Goal: Find specific page/section: Find specific page/section

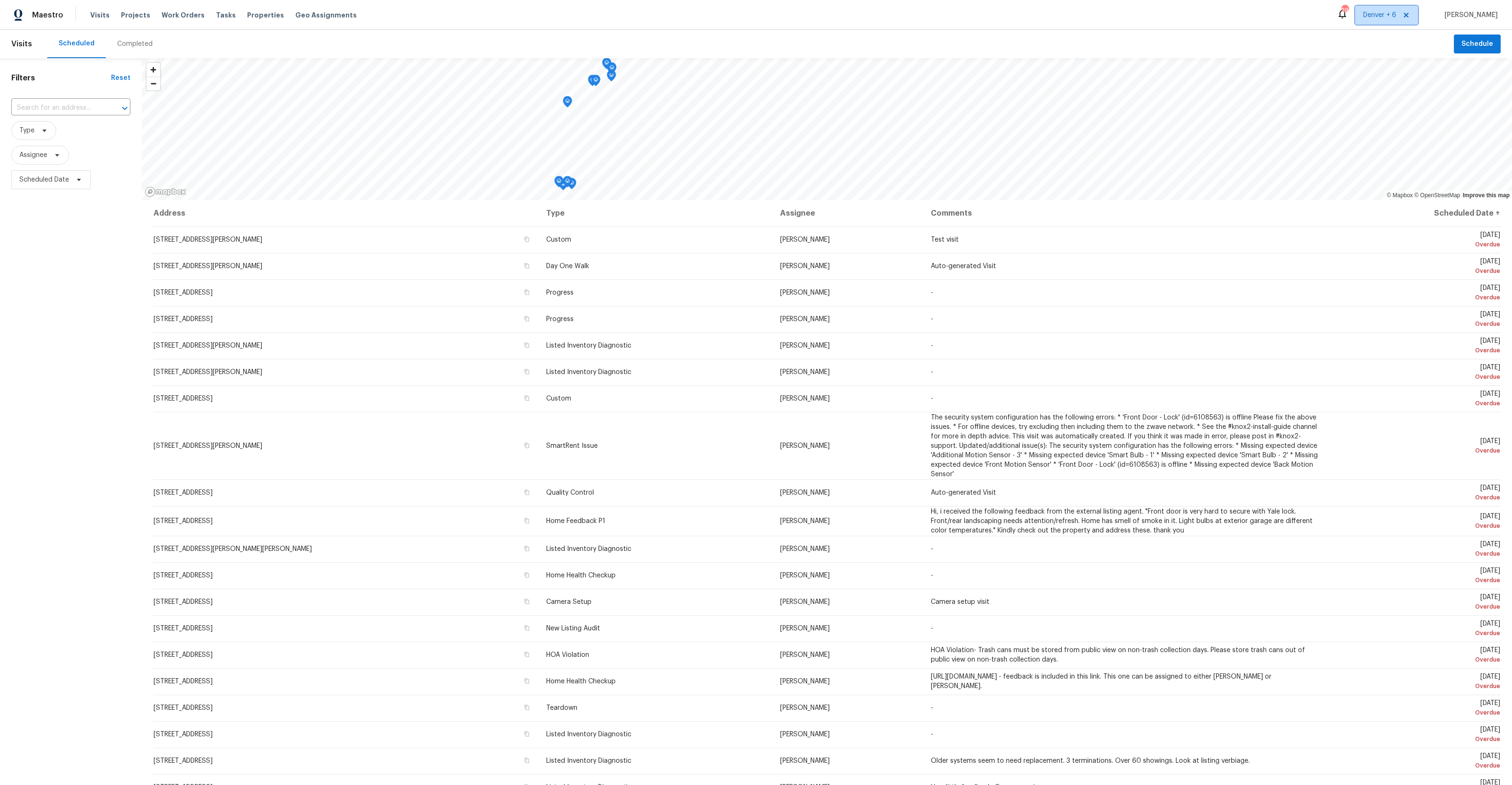
click at [1376, 11] on span "Denver + 6" at bounding box center [1379, 15] width 33 height 10
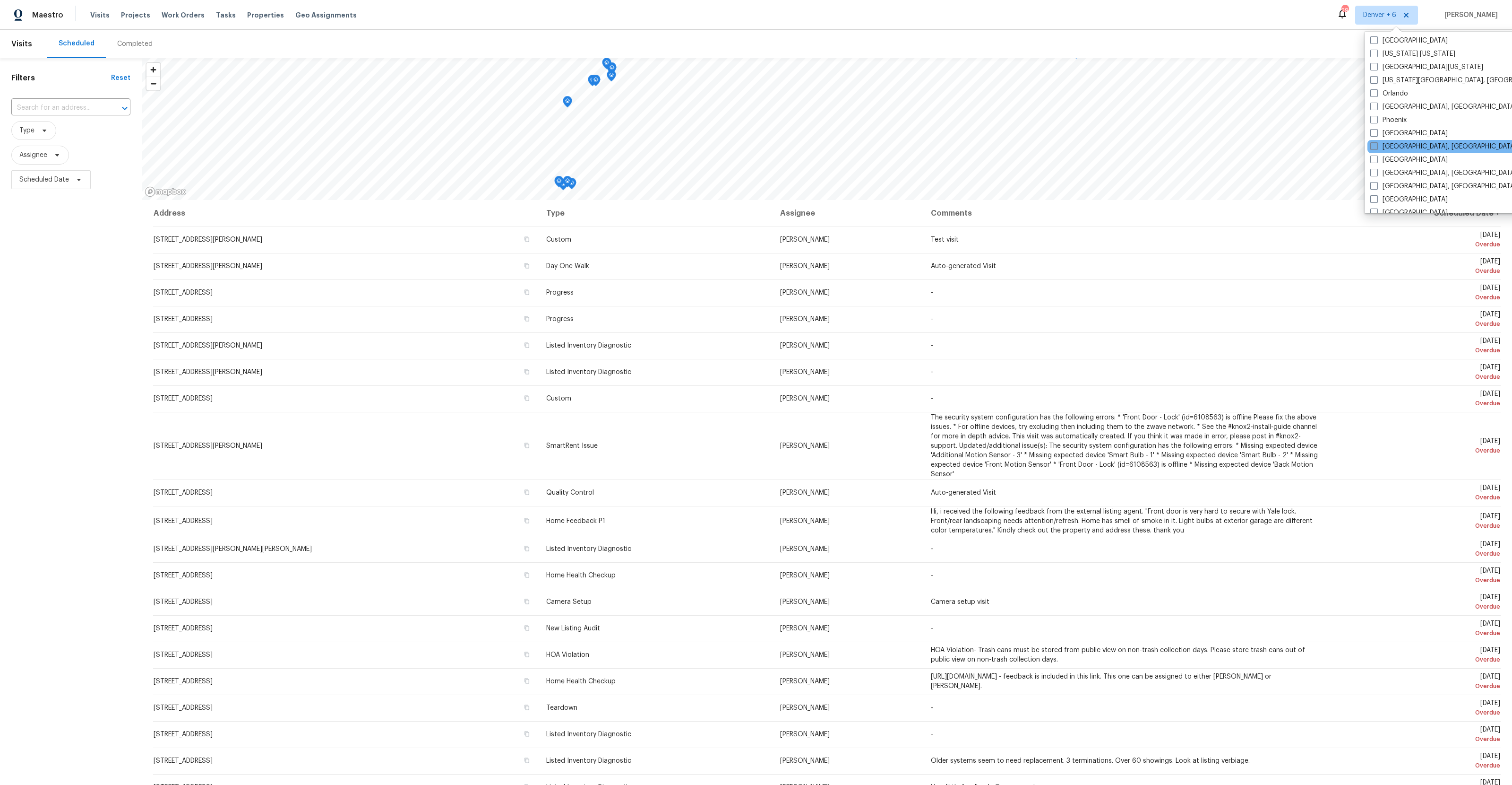
scroll to position [514, 0]
click at [1378, 189] on label "[GEOGRAPHIC_DATA]" at bounding box center [1409, 189] width 78 height 10
click at [1376, 189] on input "[GEOGRAPHIC_DATA]" at bounding box center [1373, 188] width 6 height 6
checkbox input "true"
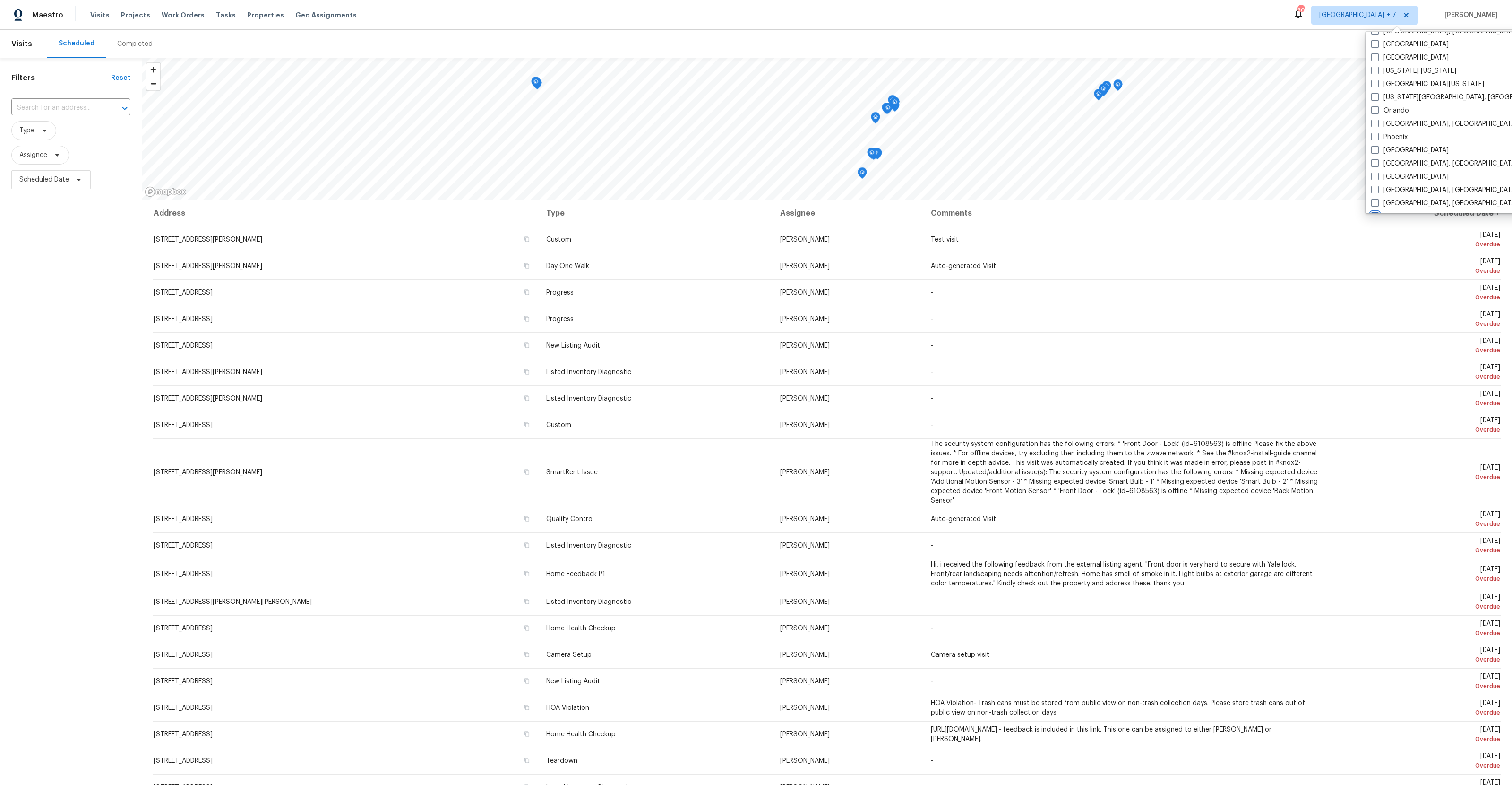
scroll to position [321, 0]
click at [1391, 156] on label "[GEOGRAPHIC_DATA]" at bounding box center [1410, 158] width 78 height 10
click at [1378, 156] on input "[GEOGRAPHIC_DATA]" at bounding box center [1374, 156] width 6 height 6
checkbox input "true"
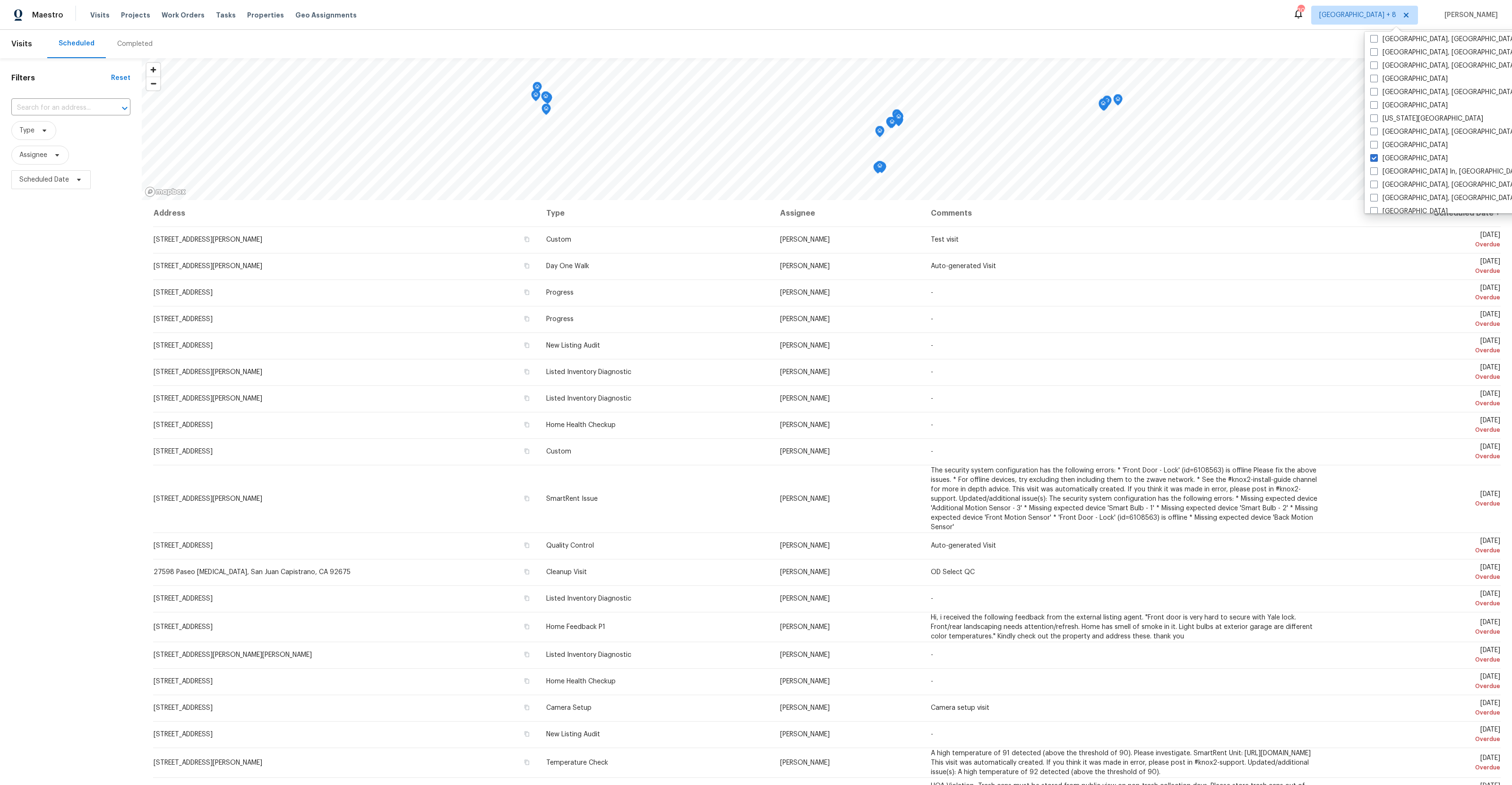
click at [1286, 15] on div "Maestro Visits Projects Work Orders Tasks Properties Geo Assignments 309 [GEOGR…" at bounding box center [756, 15] width 1512 height 30
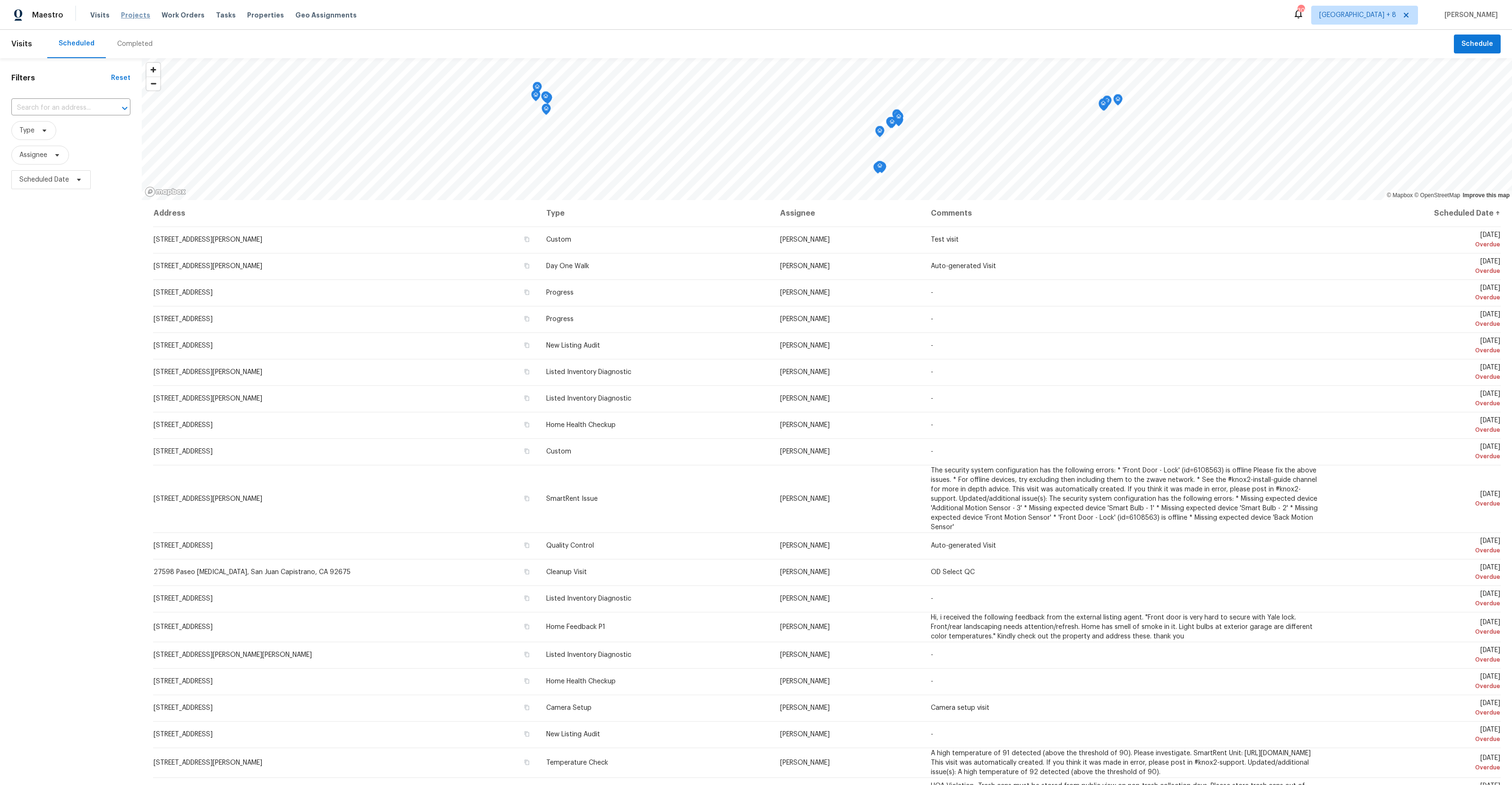
click at [121, 12] on span "Projects" at bounding box center [136, 15] width 29 height 10
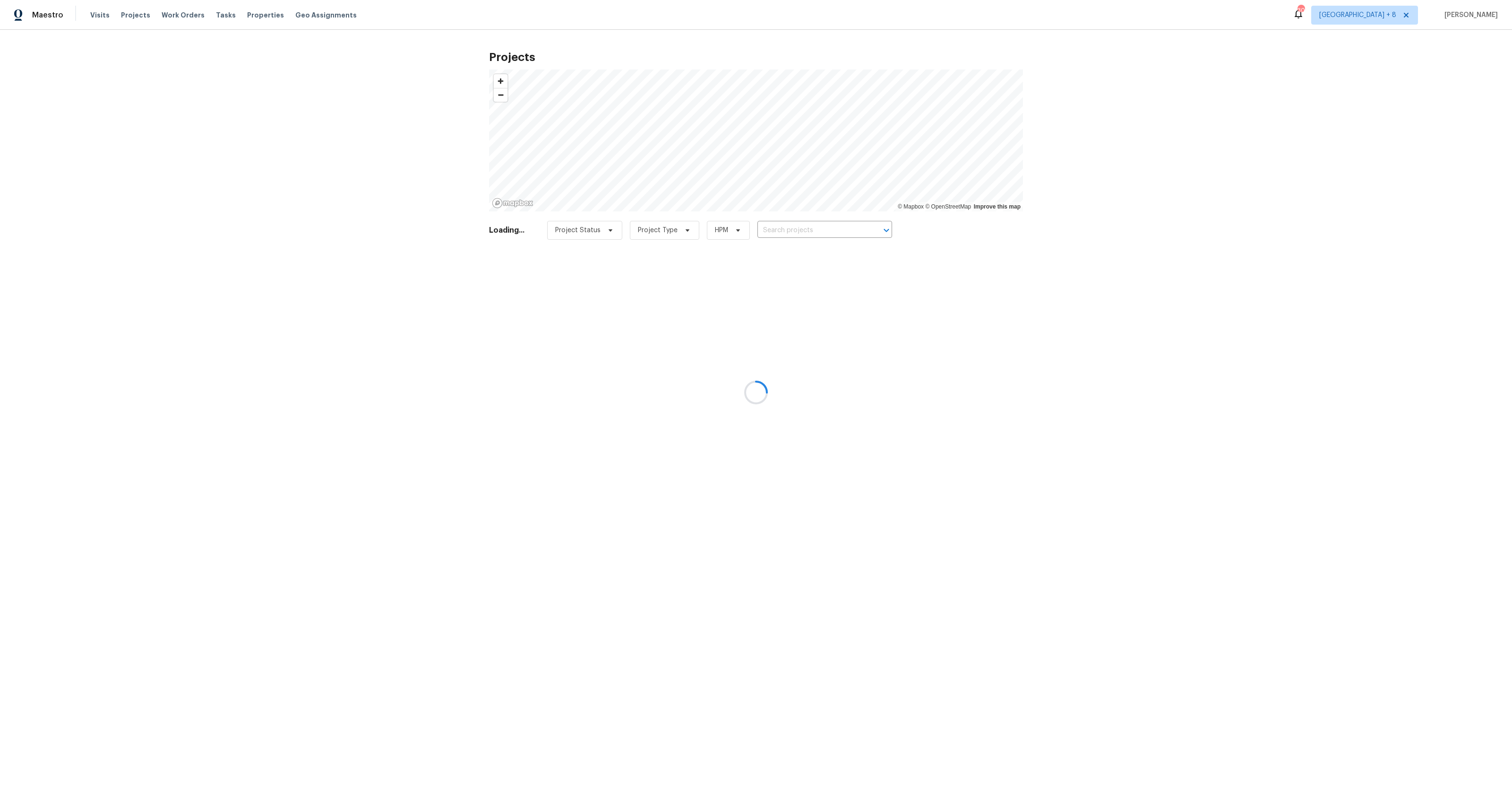
click at [802, 228] on div at bounding box center [756, 392] width 1512 height 785
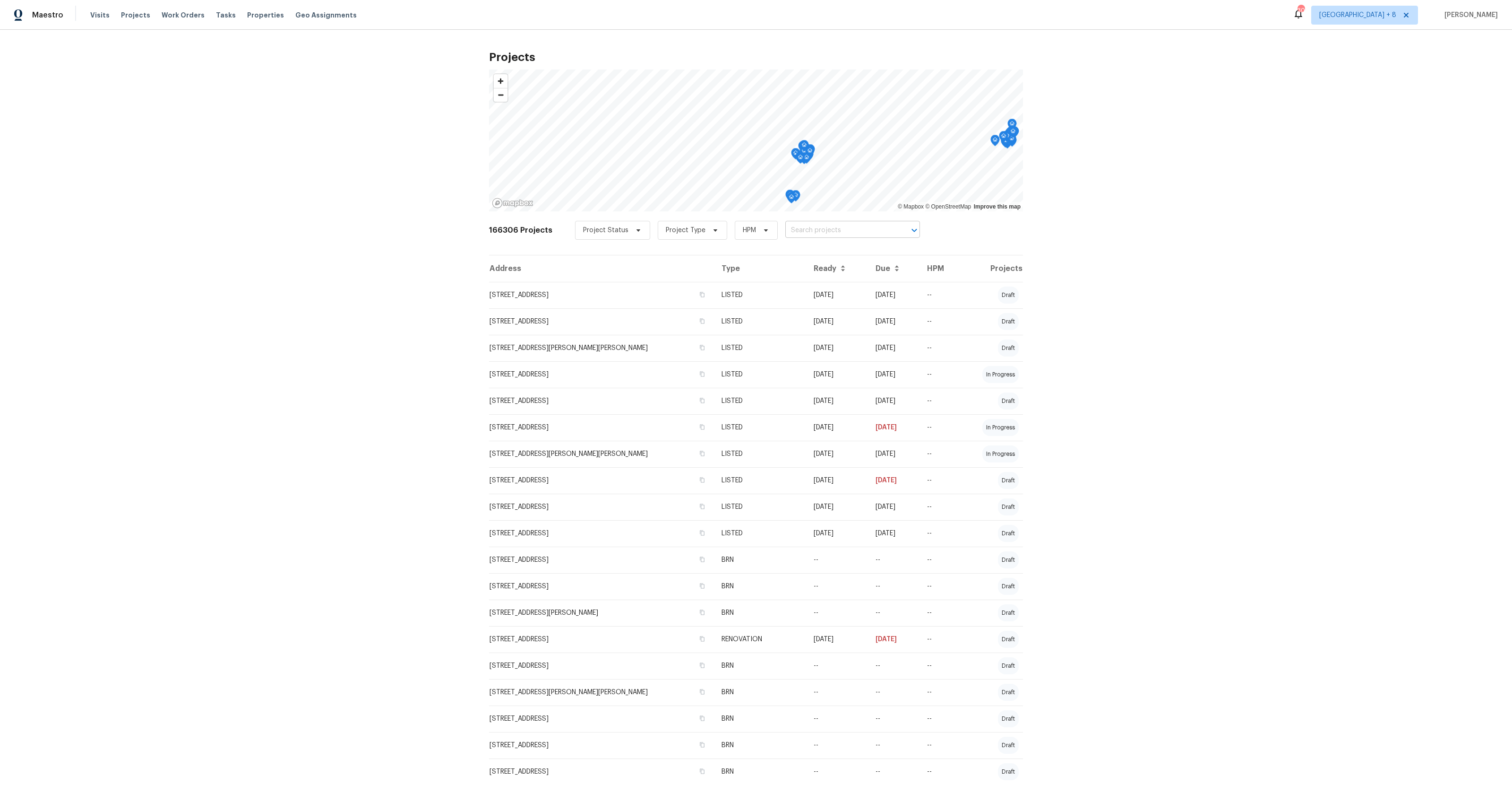
click at [803, 229] on input "text" at bounding box center [840, 230] width 109 height 15
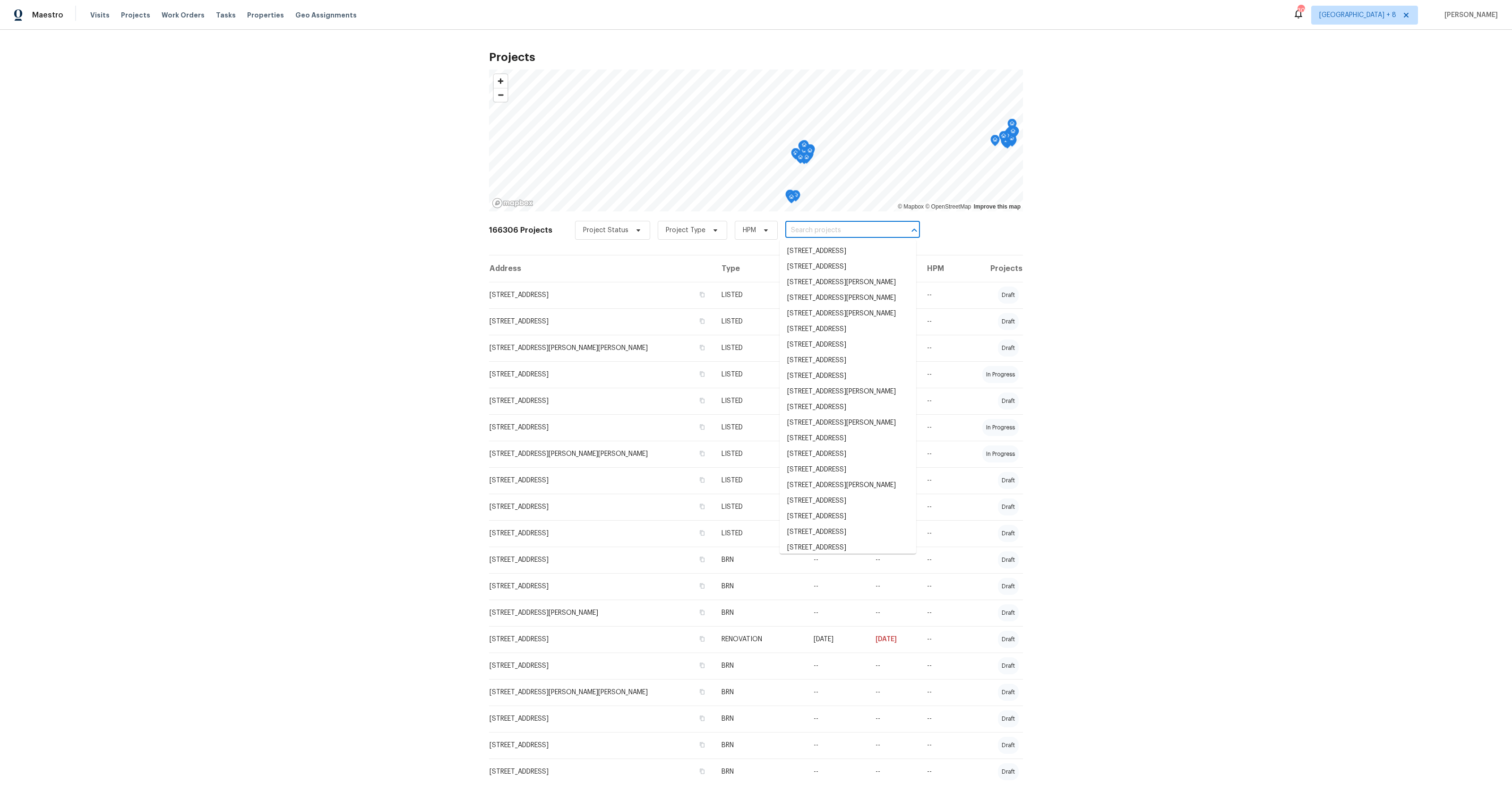
paste input "[STREET_ADDRESS][PERSON_NAME]"
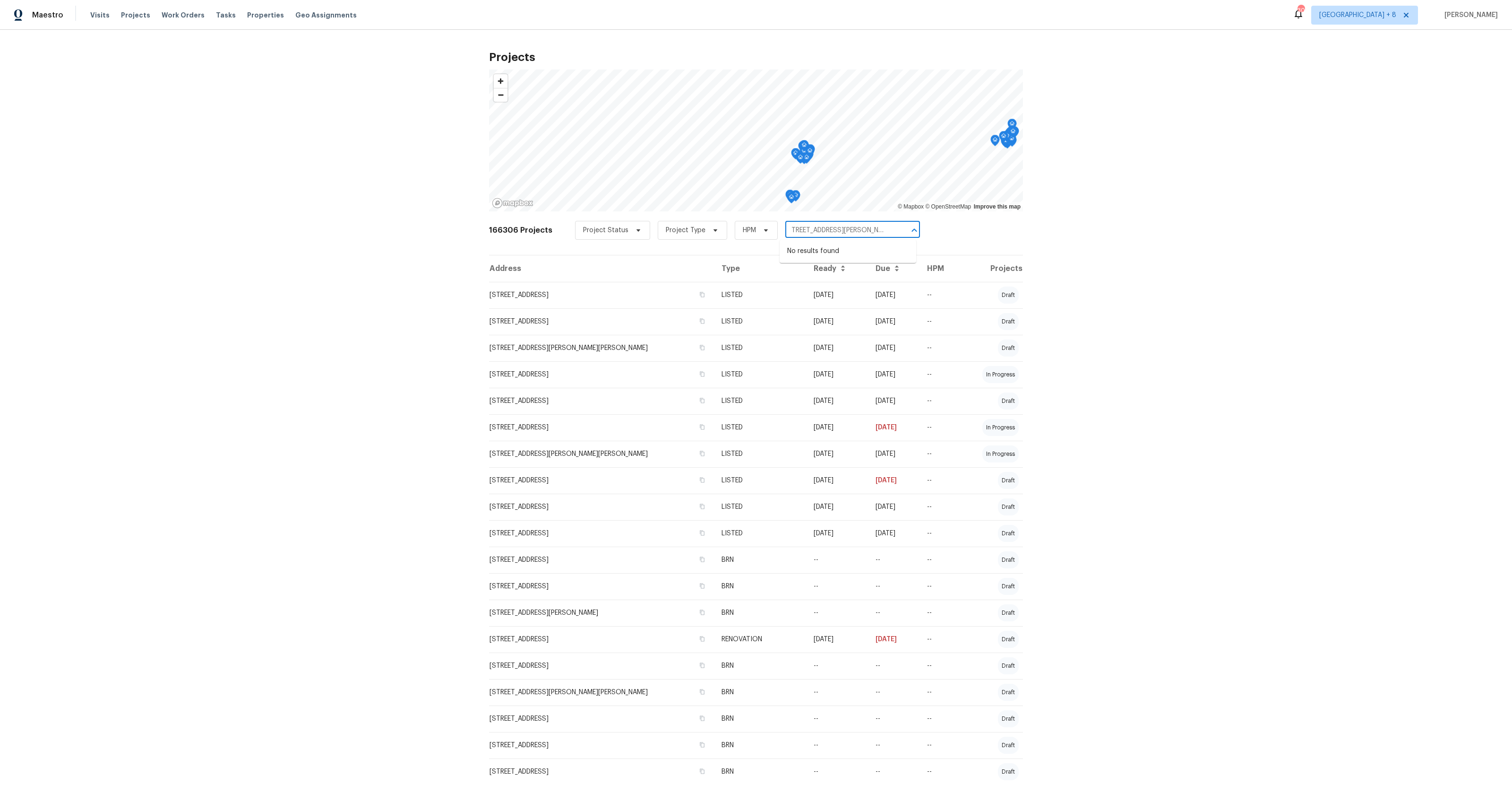
scroll to position [12, 0]
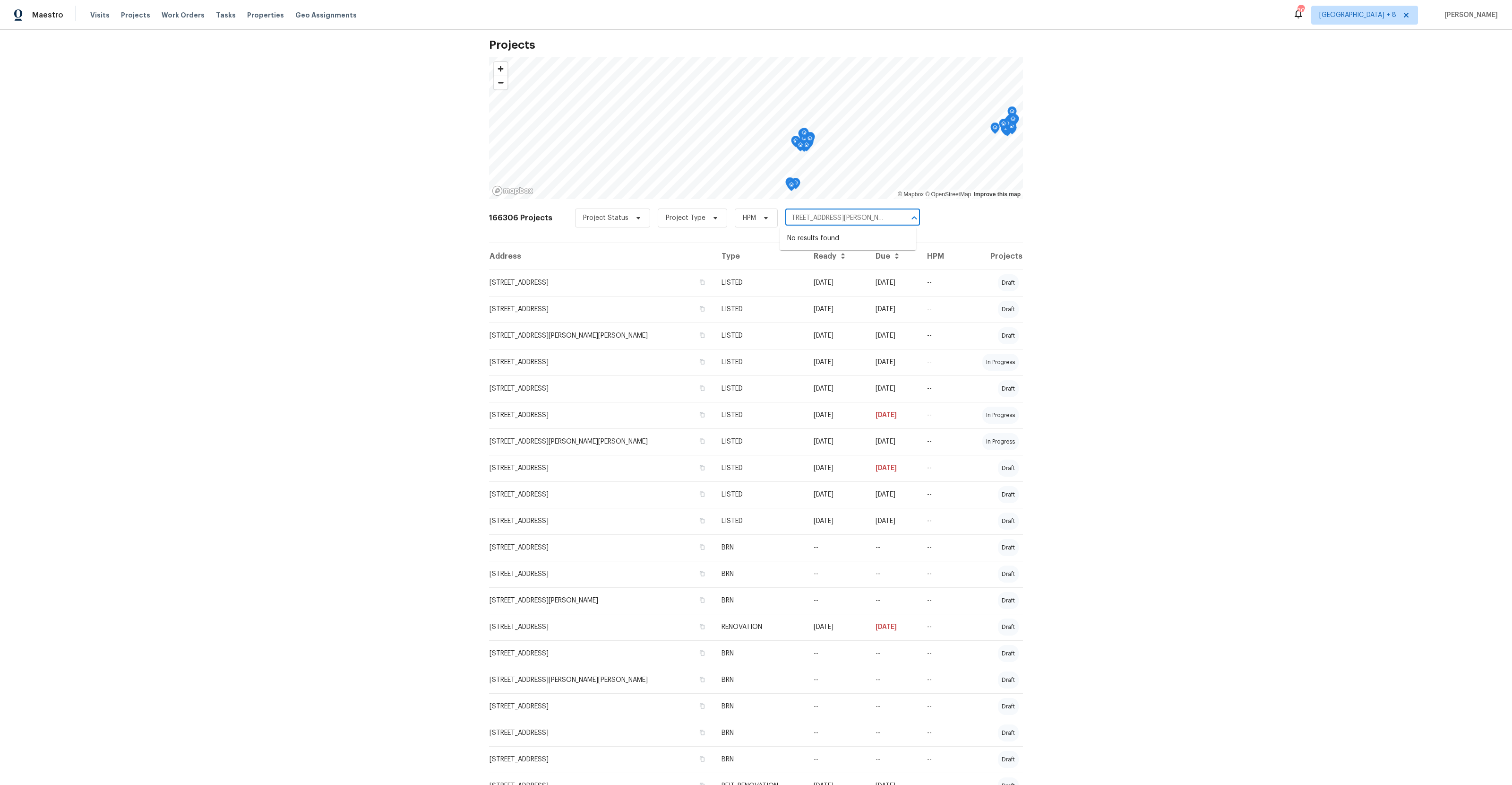
click at [837, 217] on input "[STREET_ADDRESS][PERSON_NAME]" at bounding box center [840, 218] width 109 height 15
drag, startPoint x: 834, startPoint y: 216, endPoint x: 955, endPoint y: 219, distance: 121.0
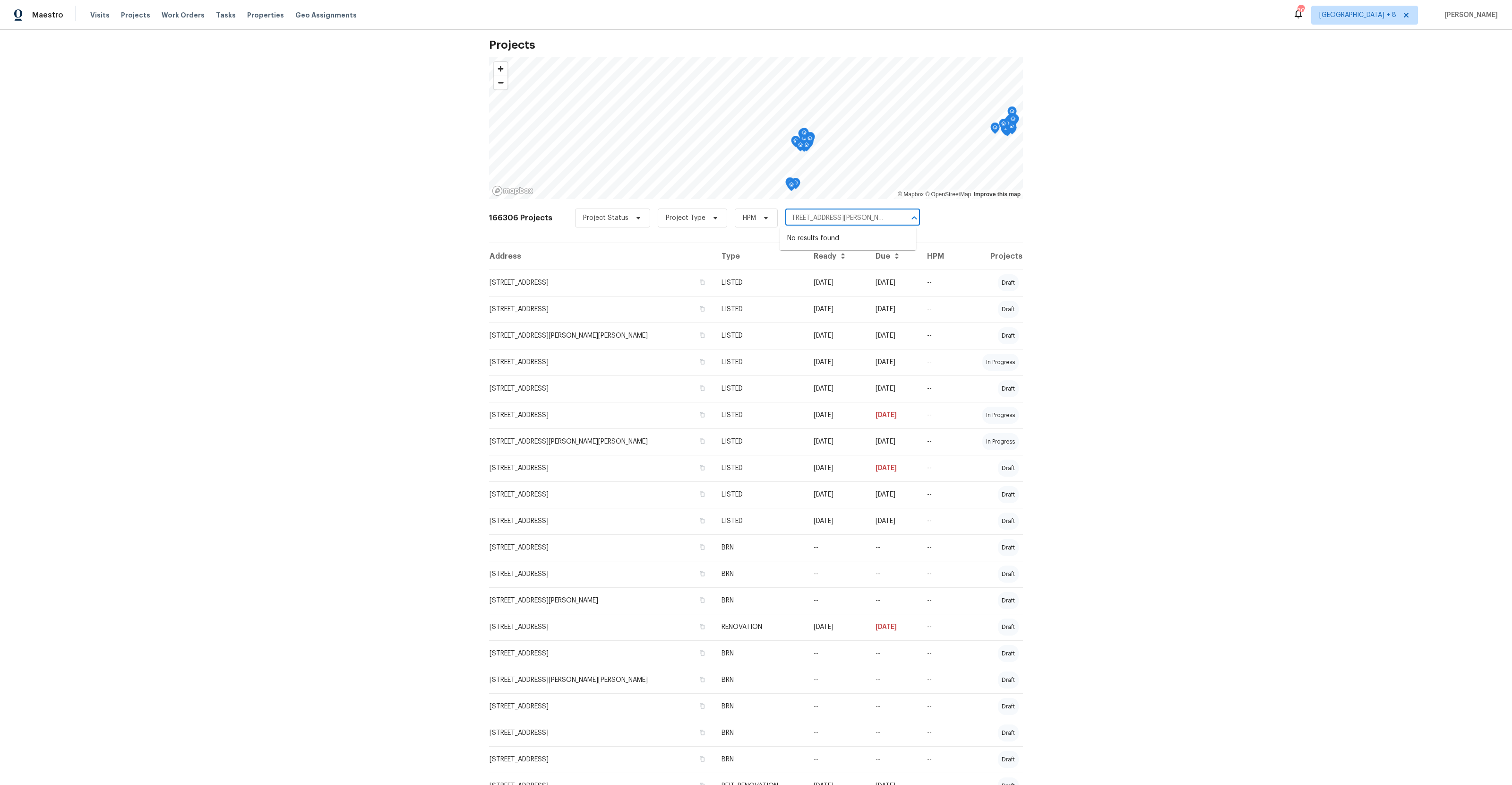
click at [955, 219] on div "166306 Projects Project Status Project Type HPM [STREET_ADDRESS][PERSON_NAME] ​" at bounding box center [756, 224] width 534 height 38
type input "8566 [PERSON_NAME]"
click at [856, 238] on li "[STREET_ADDRESS][PERSON_NAME]" at bounding box center [848, 238] width 136 height 15
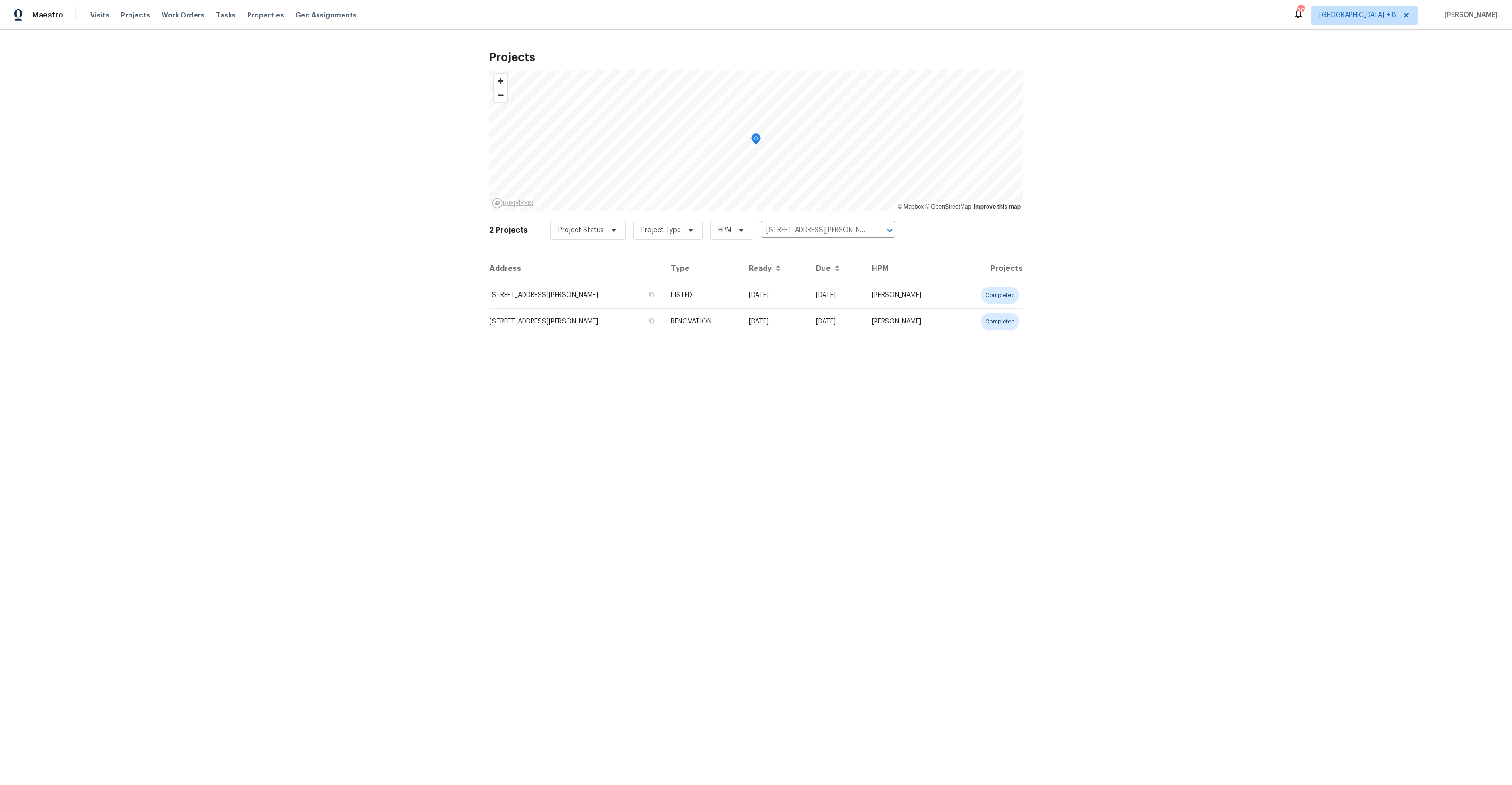
click at [648, 318] on td "[STREET_ADDRESS][PERSON_NAME]" at bounding box center [576, 321] width 175 height 26
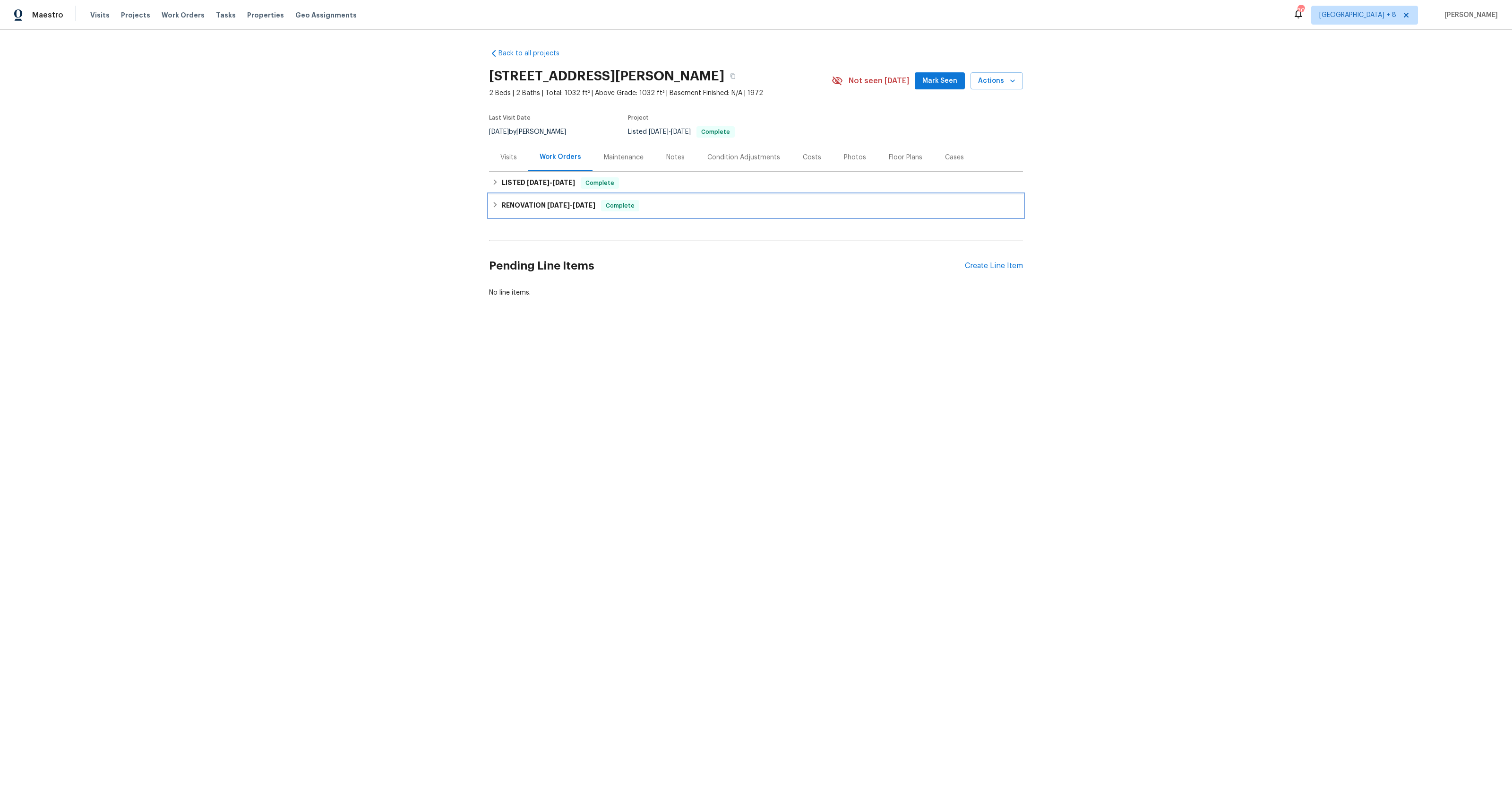
click at [498, 208] on icon at bounding box center [495, 205] width 7 height 7
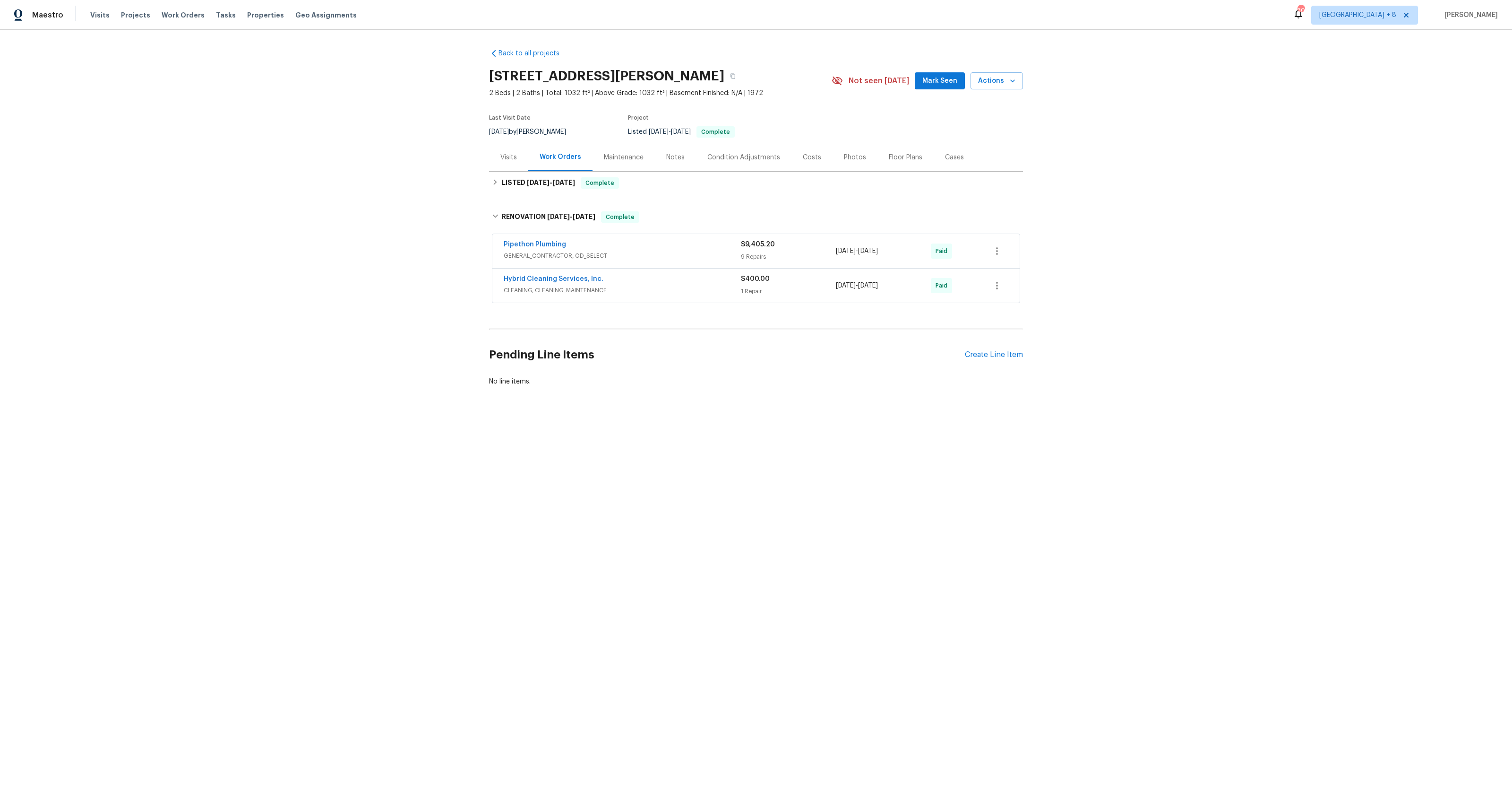
click at [653, 263] on div "Pipethon Plumbing GENERAL_CONTRACTOR, OD_SELECT" at bounding box center [623, 251] width 238 height 23
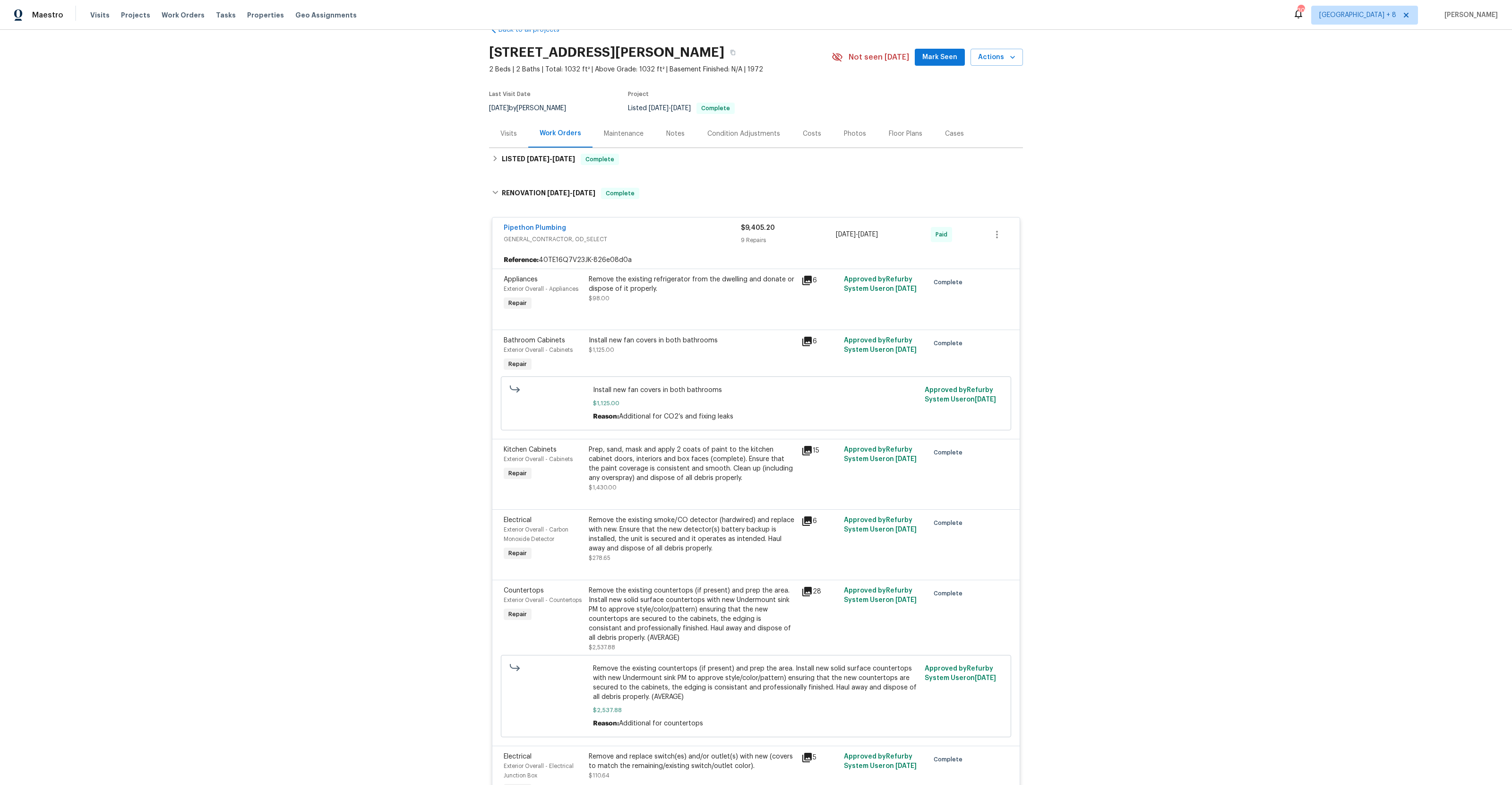
scroll to position [25, 0]
click at [810, 345] on icon at bounding box center [807, 340] width 10 height 10
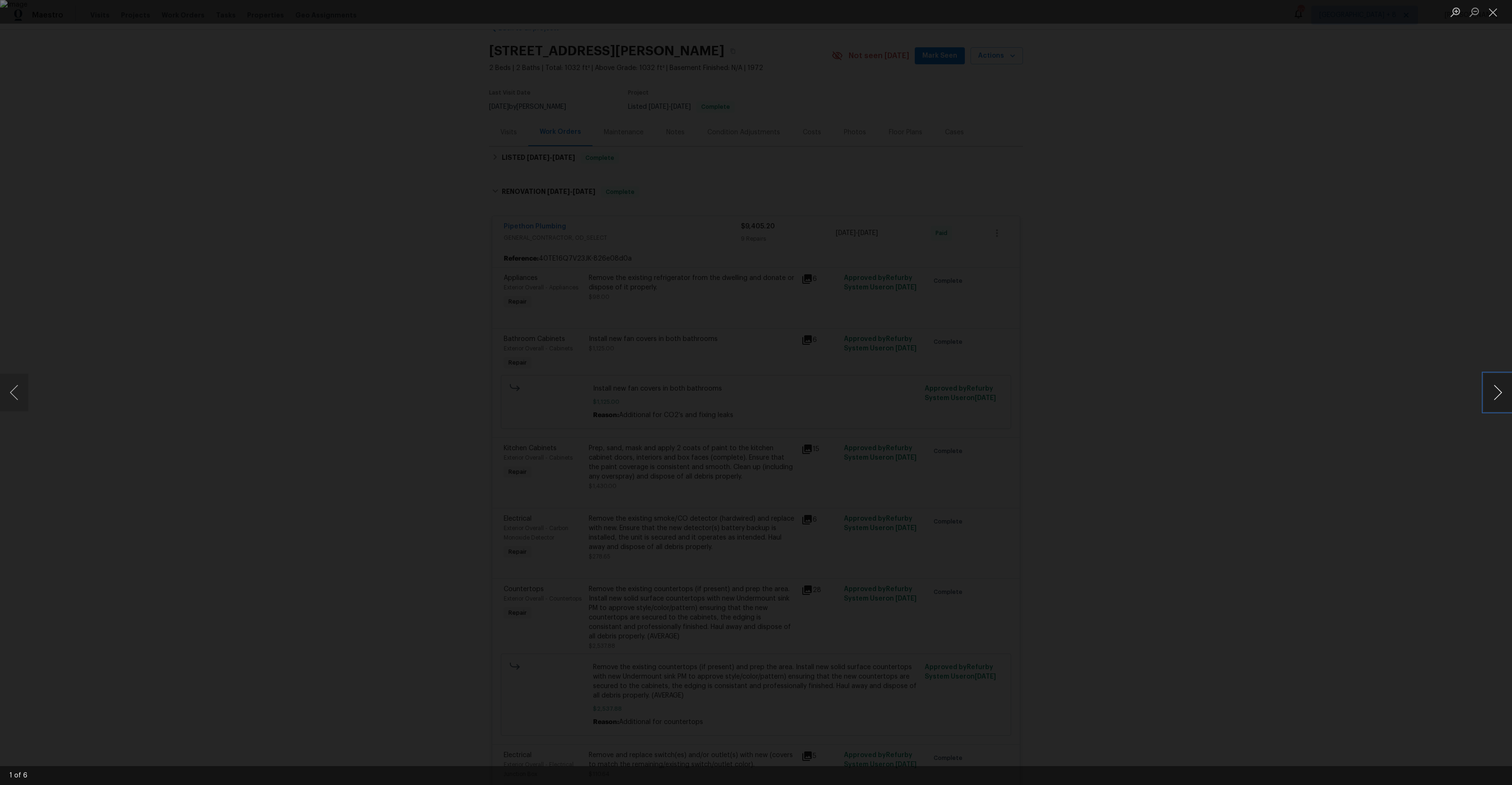
click at [1498, 391] on button "Next image" at bounding box center [1498, 392] width 29 height 38
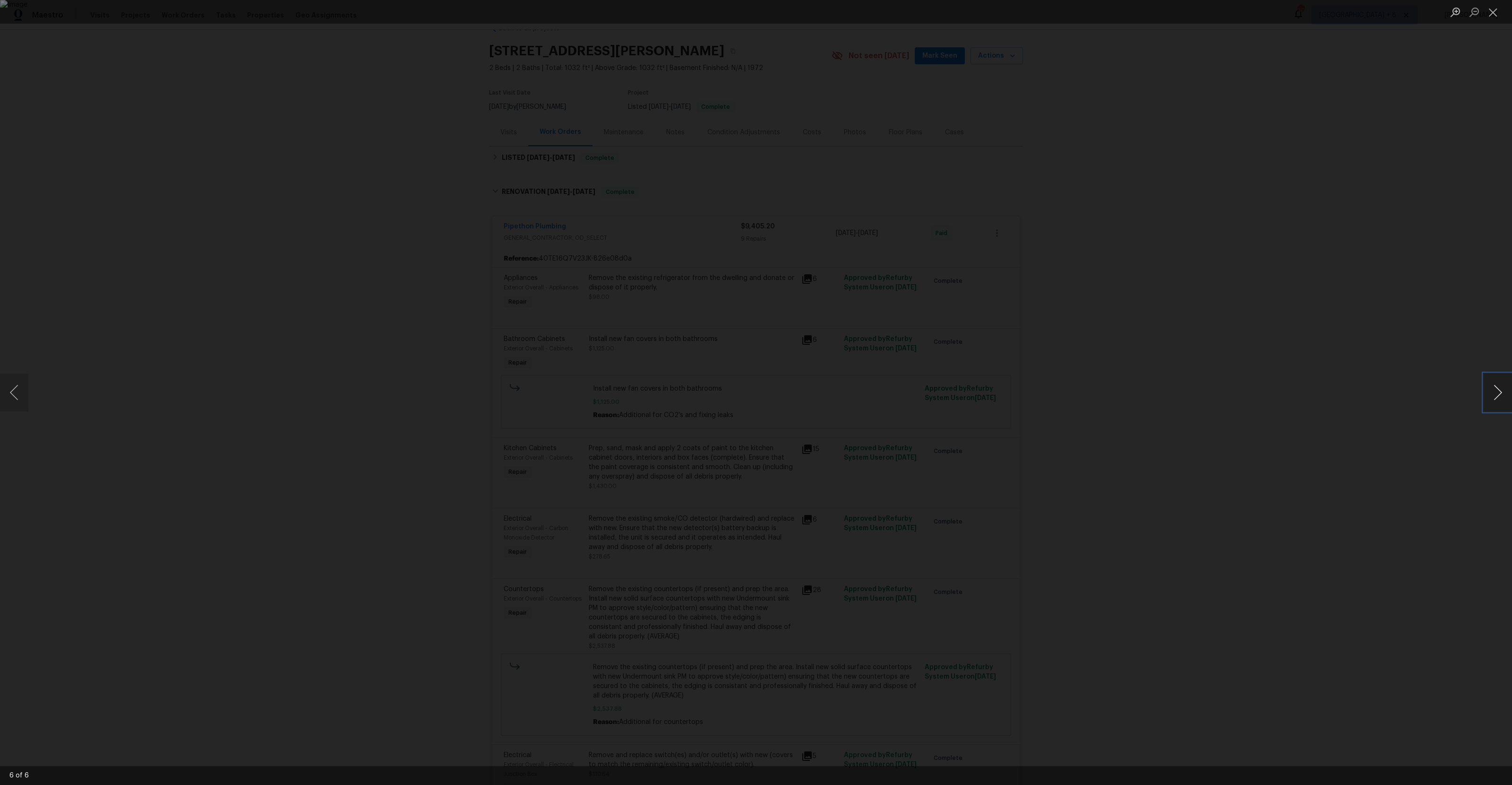
click at [1498, 391] on button "Next image" at bounding box center [1498, 392] width 29 height 38
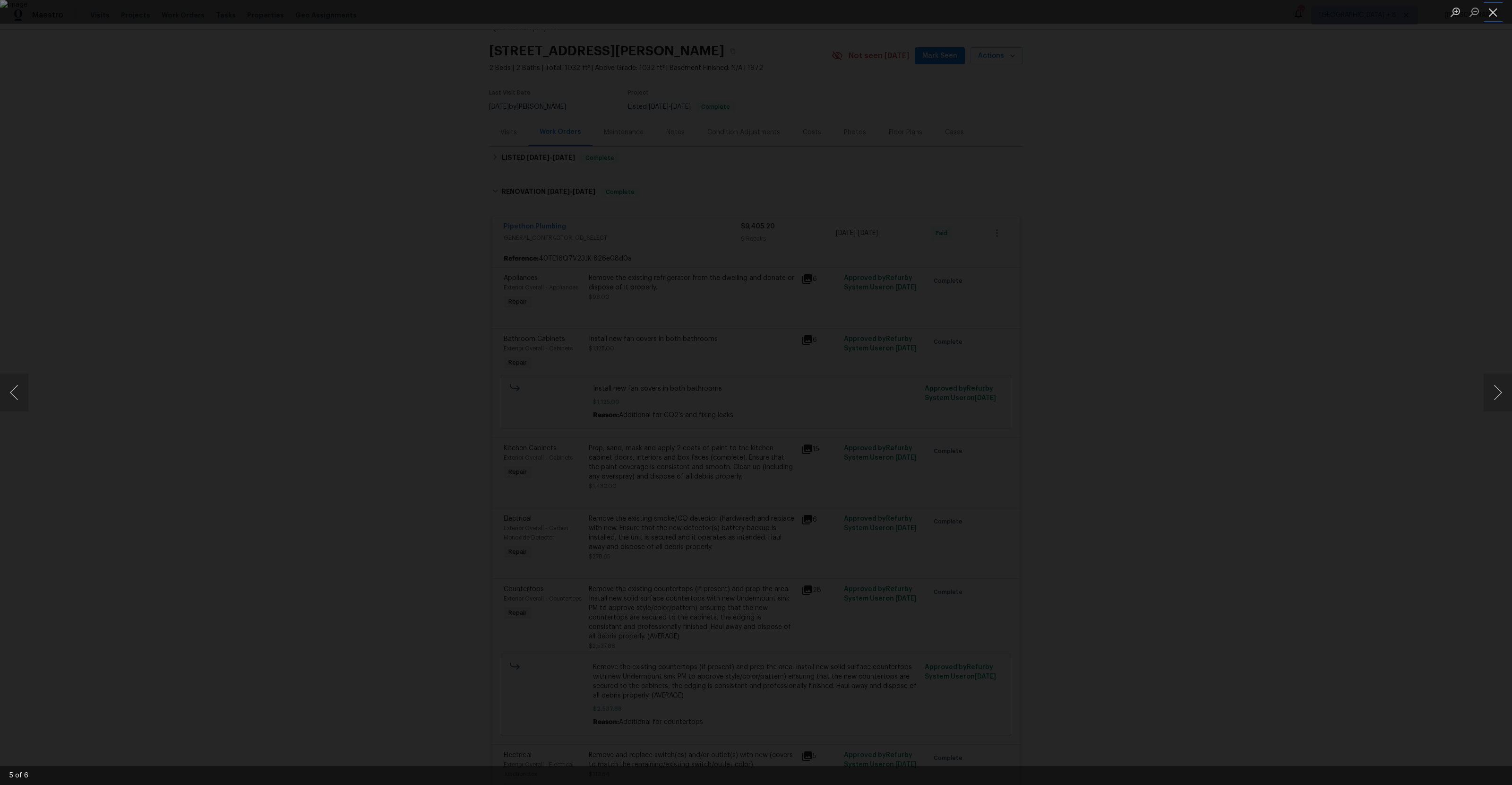
click at [1493, 10] on button "Close lightbox" at bounding box center [1494, 12] width 19 height 17
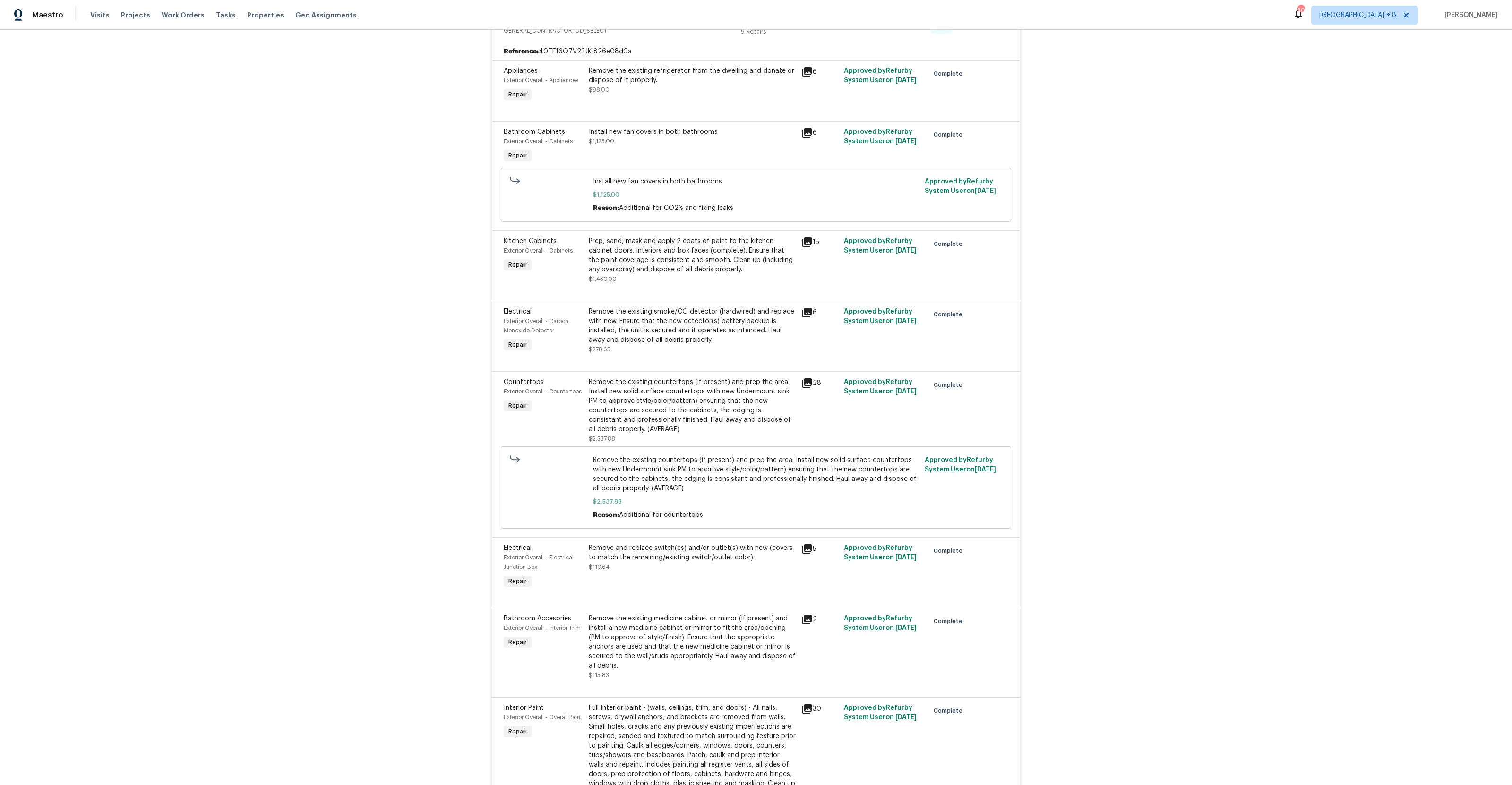
scroll to position [0, 0]
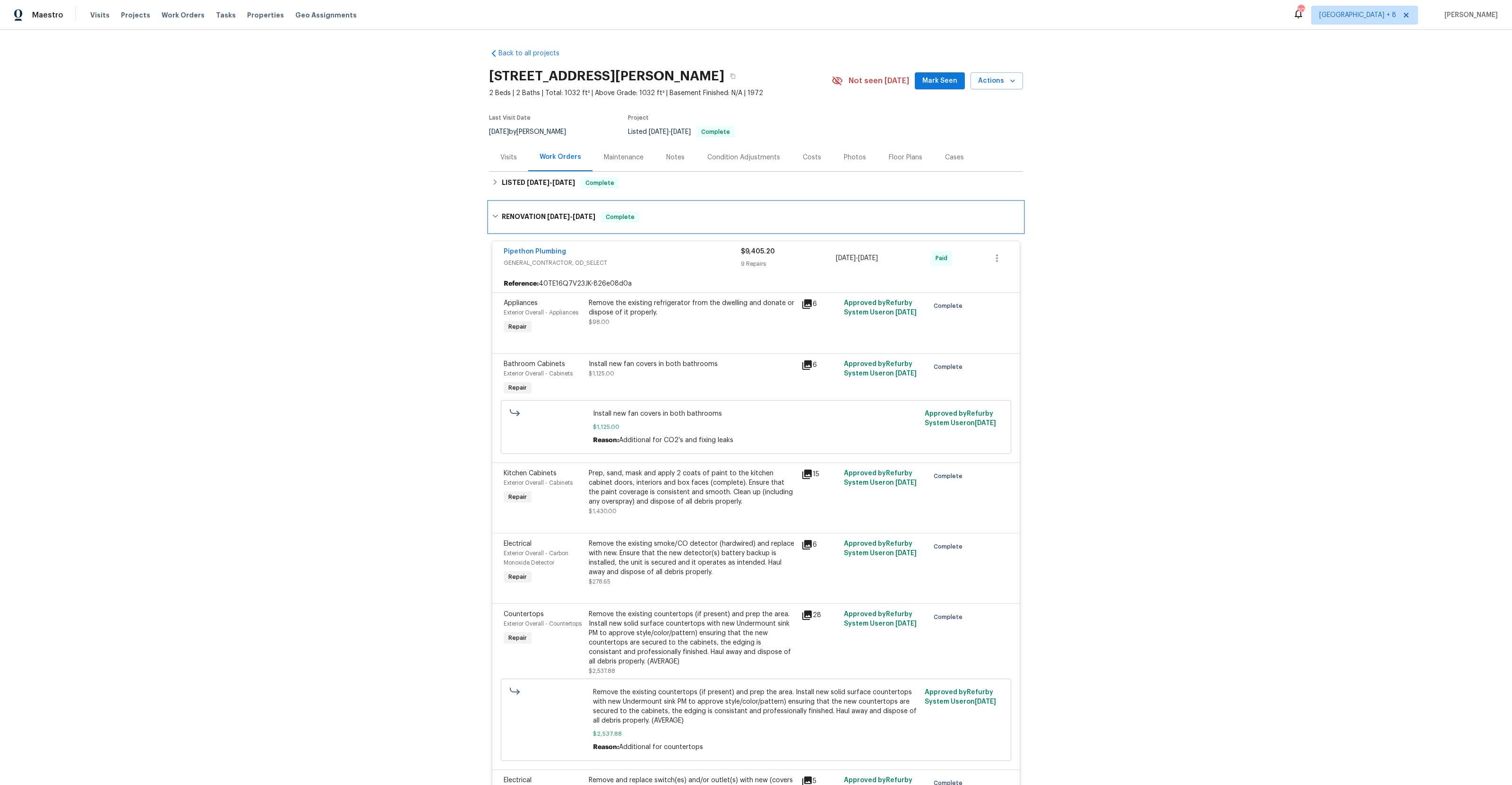
click at [500, 223] on div "RENOVATION [DATE] - [DATE] Complete" at bounding box center [756, 216] width 529 height 11
